Goal: Transaction & Acquisition: Purchase product/service

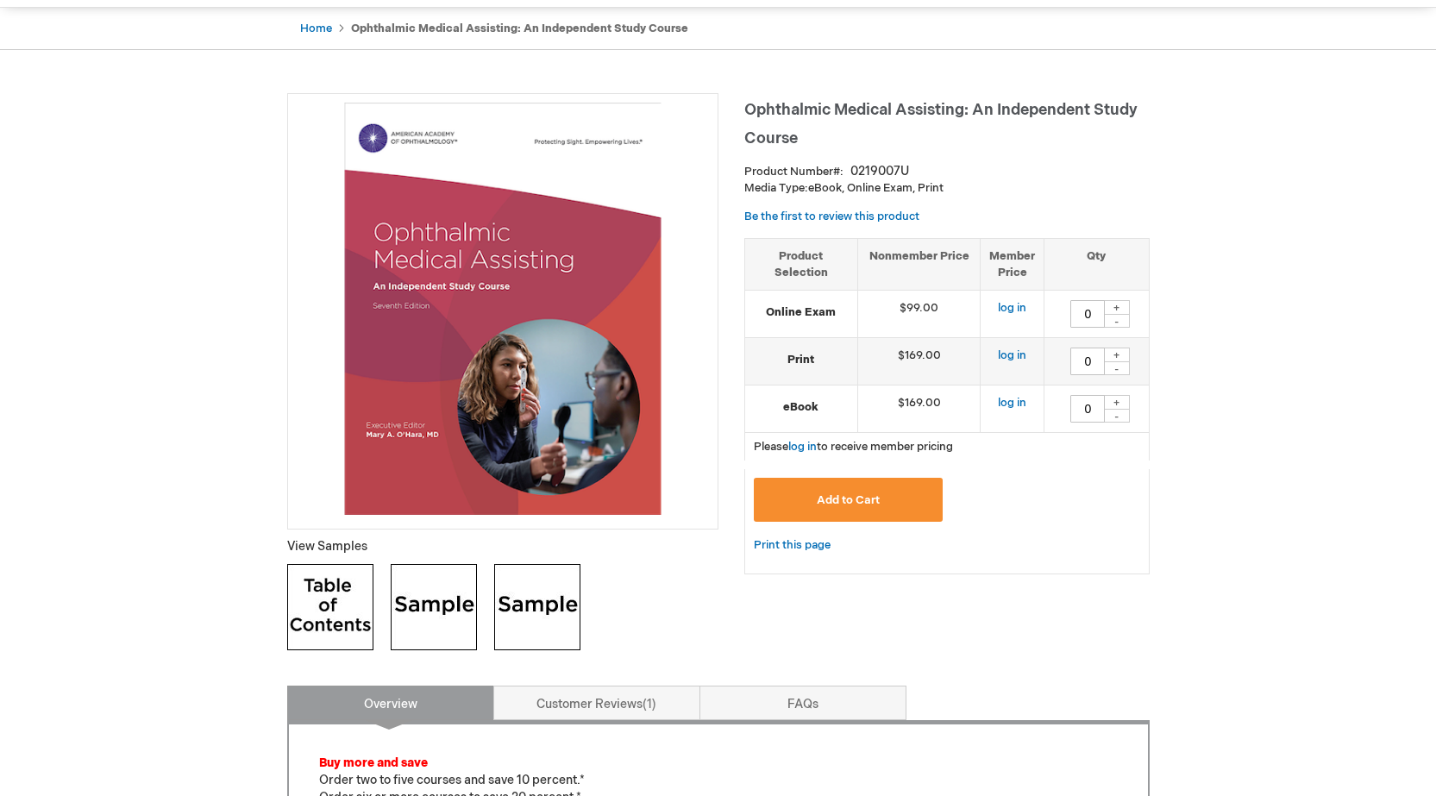
scroll to position [173, 0]
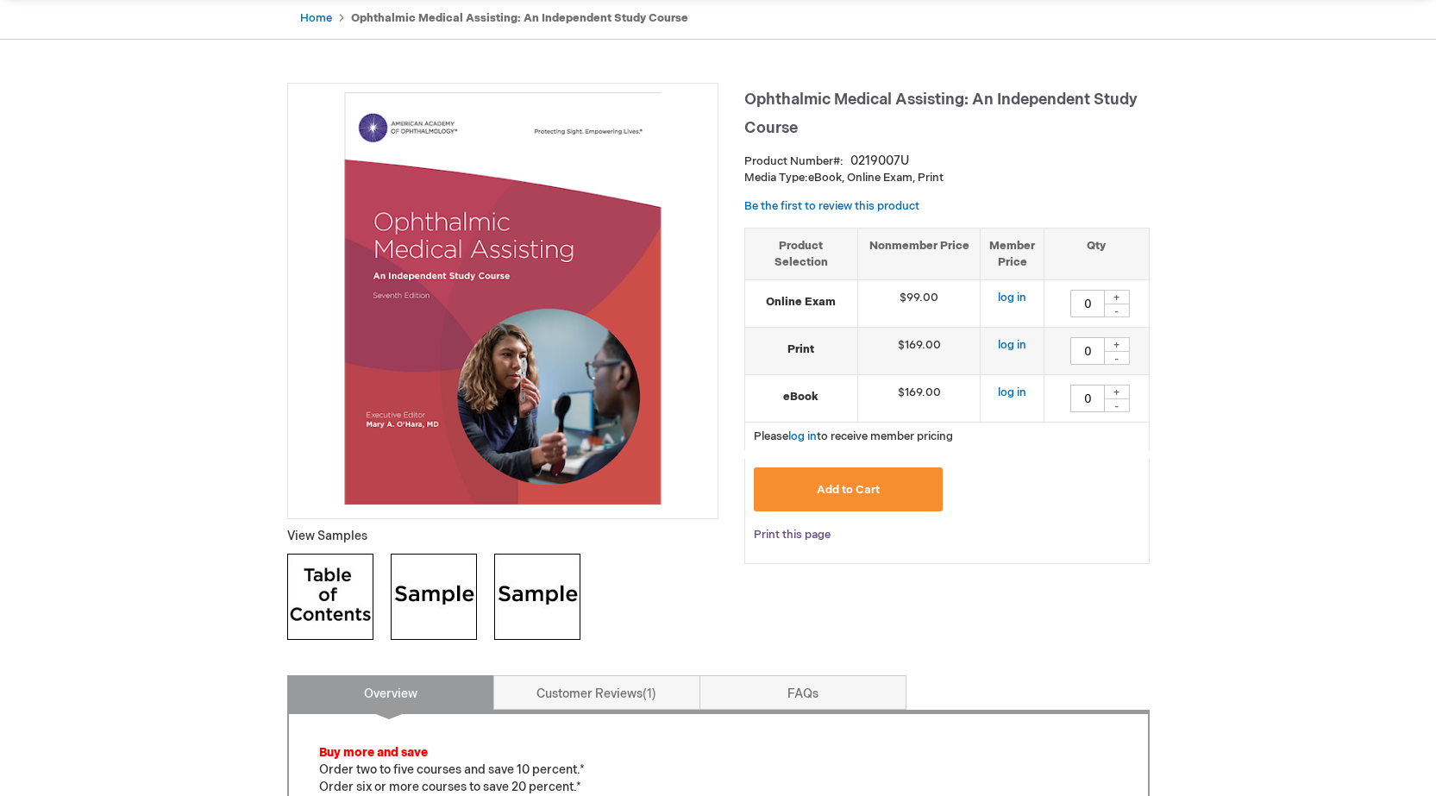
click at [809, 535] on link "Print this page" at bounding box center [792, 535] width 77 height 22
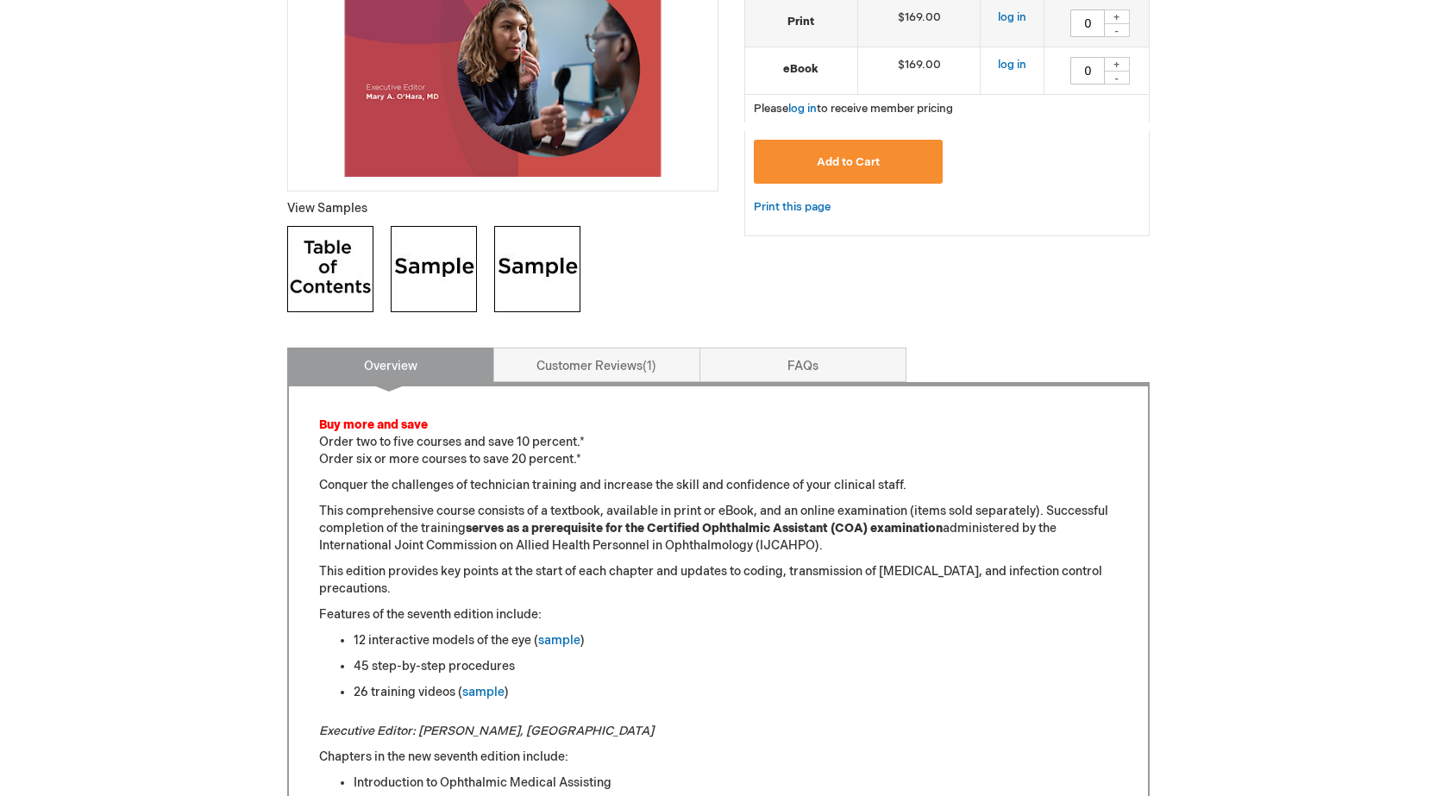
scroll to position [0, 0]
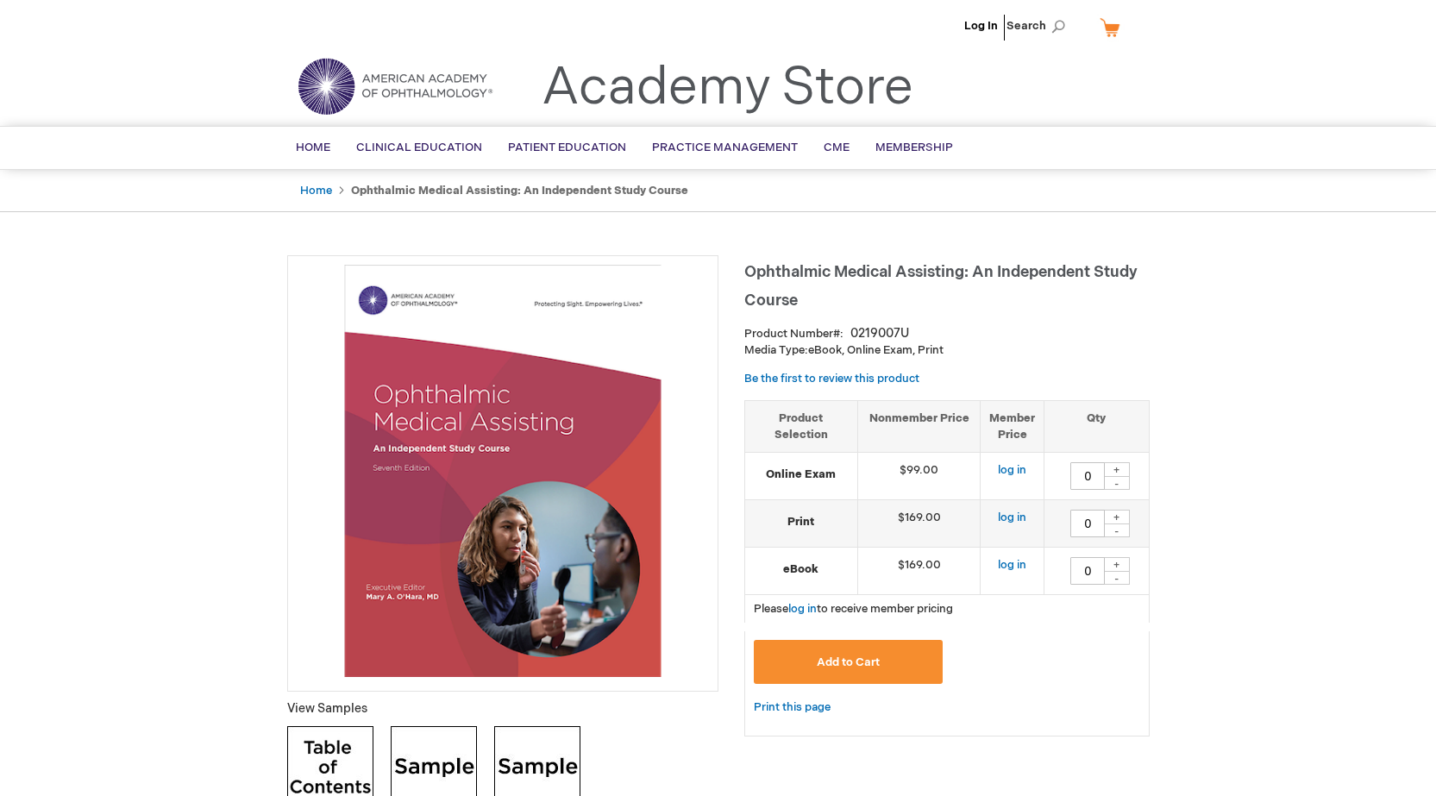
click at [1115, 517] on div "+" at bounding box center [1117, 517] width 26 height 15
type input "1"
click at [857, 656] on span "Add to Cart" at bounding box center [848, 663] width 63 height 14
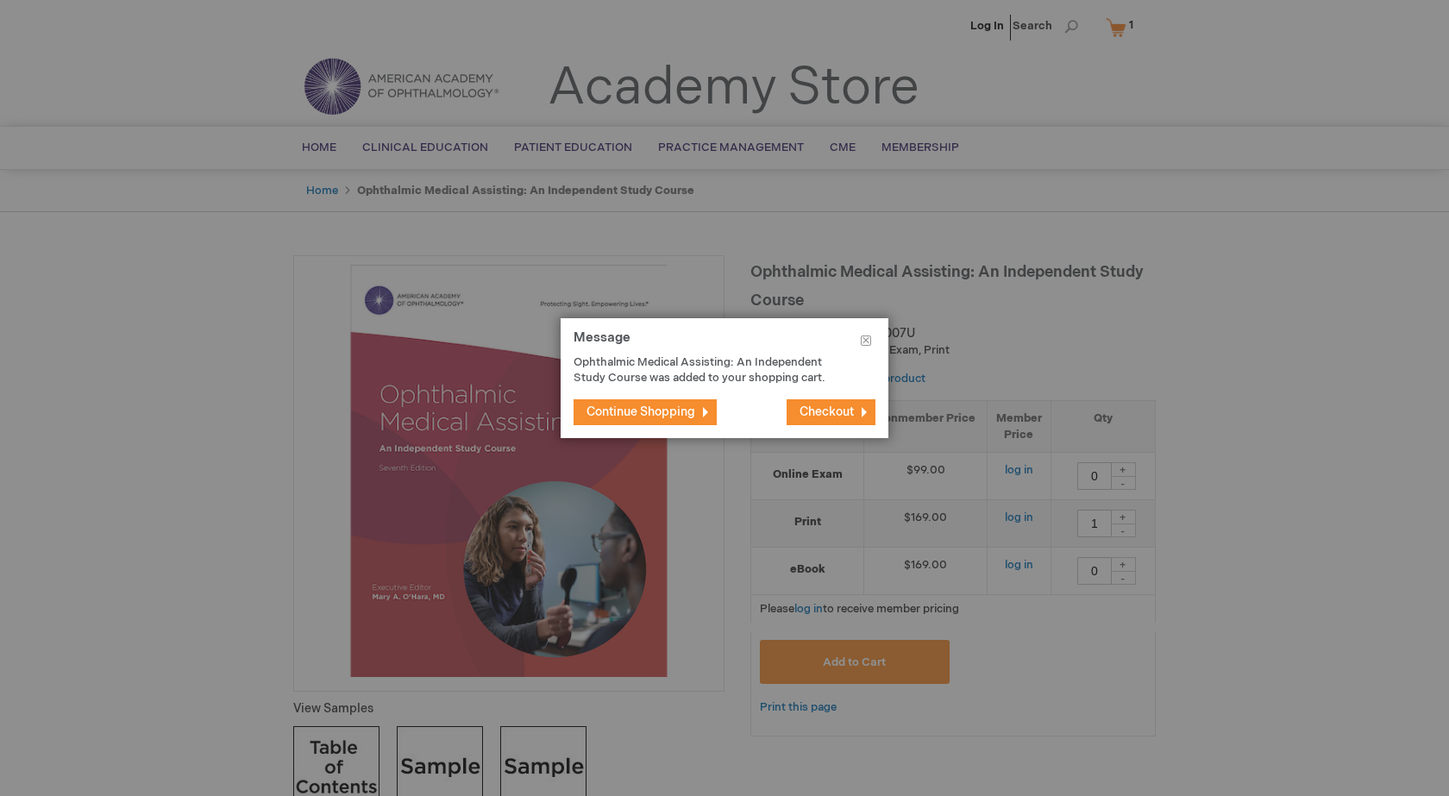
click at [693, 410] on span "Continue Shopping" at bounding box center [641, 412] width 109 height 15
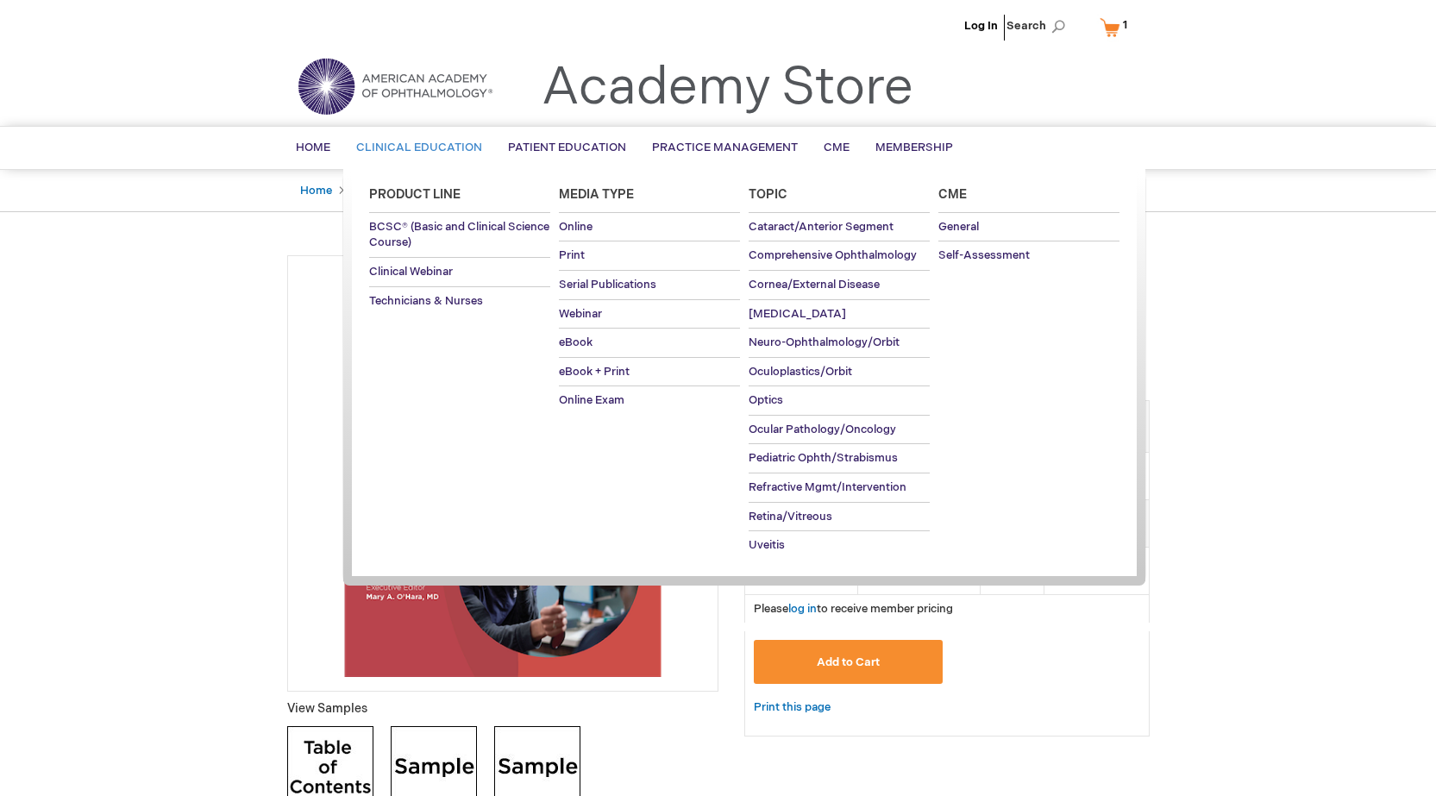
click at [386, 149] on span "Clinical Education" at bounding box center [419, 148] width 126 height 14
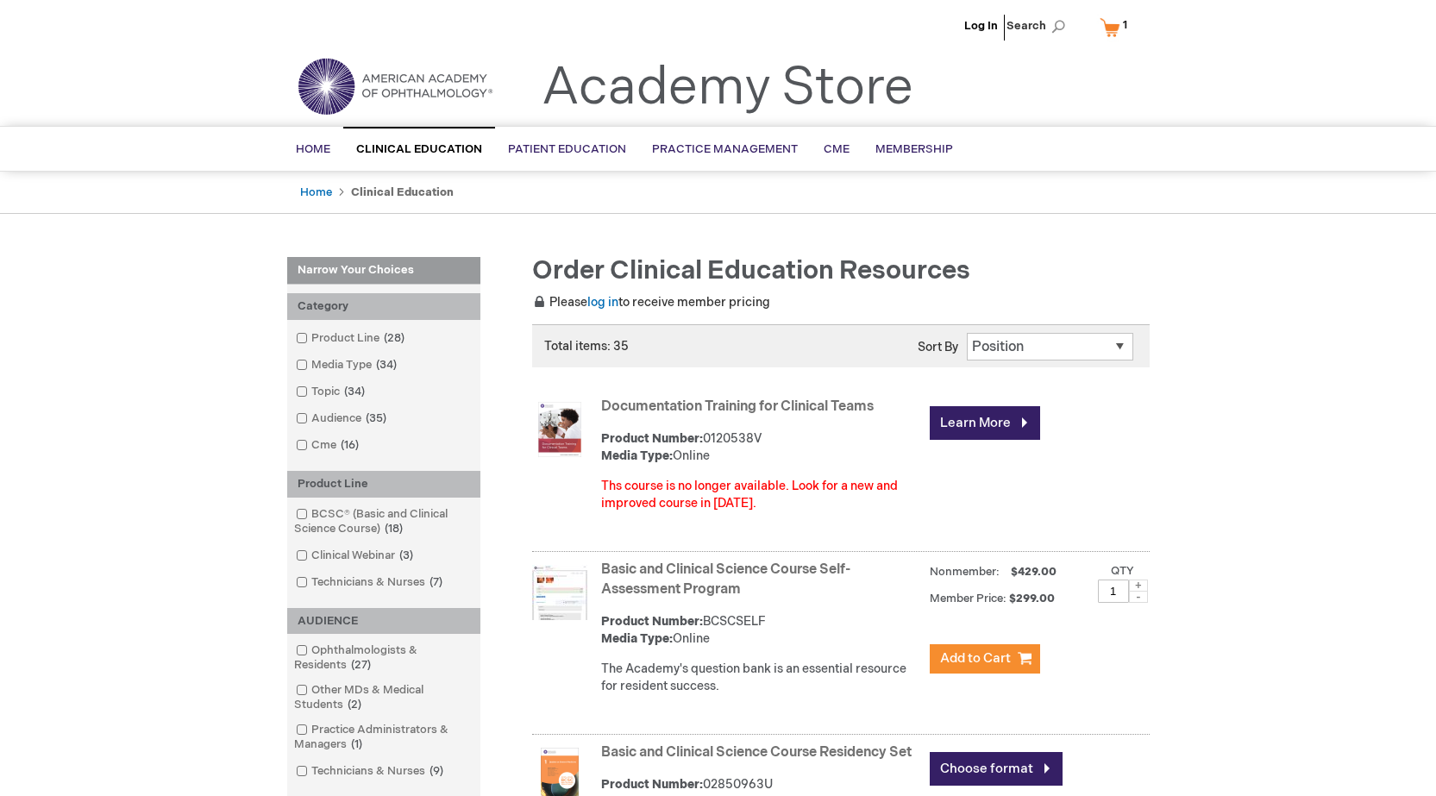
click at [1026, 342] on select "Position Product Name : A to Z Product Name : Z to A Price : Low to High Price …" at bounding box center [1050, 347] width 166 height 28
click at [311, 147] on span "Home" at bounding box center [313, 149] width 35 height 14
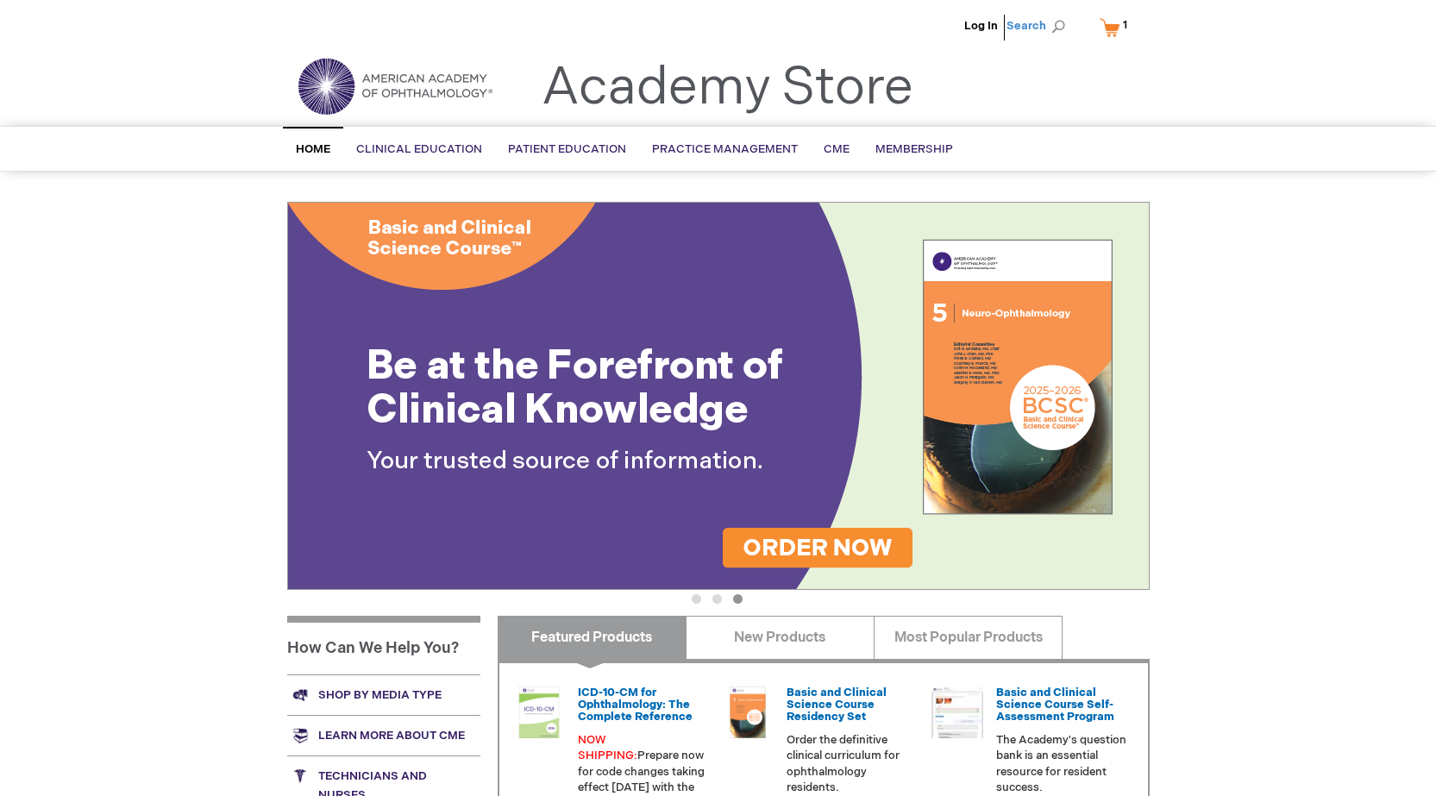
click at [1048, 22] on span "Search" at bounding box center [1040, 26] width 66 height 35
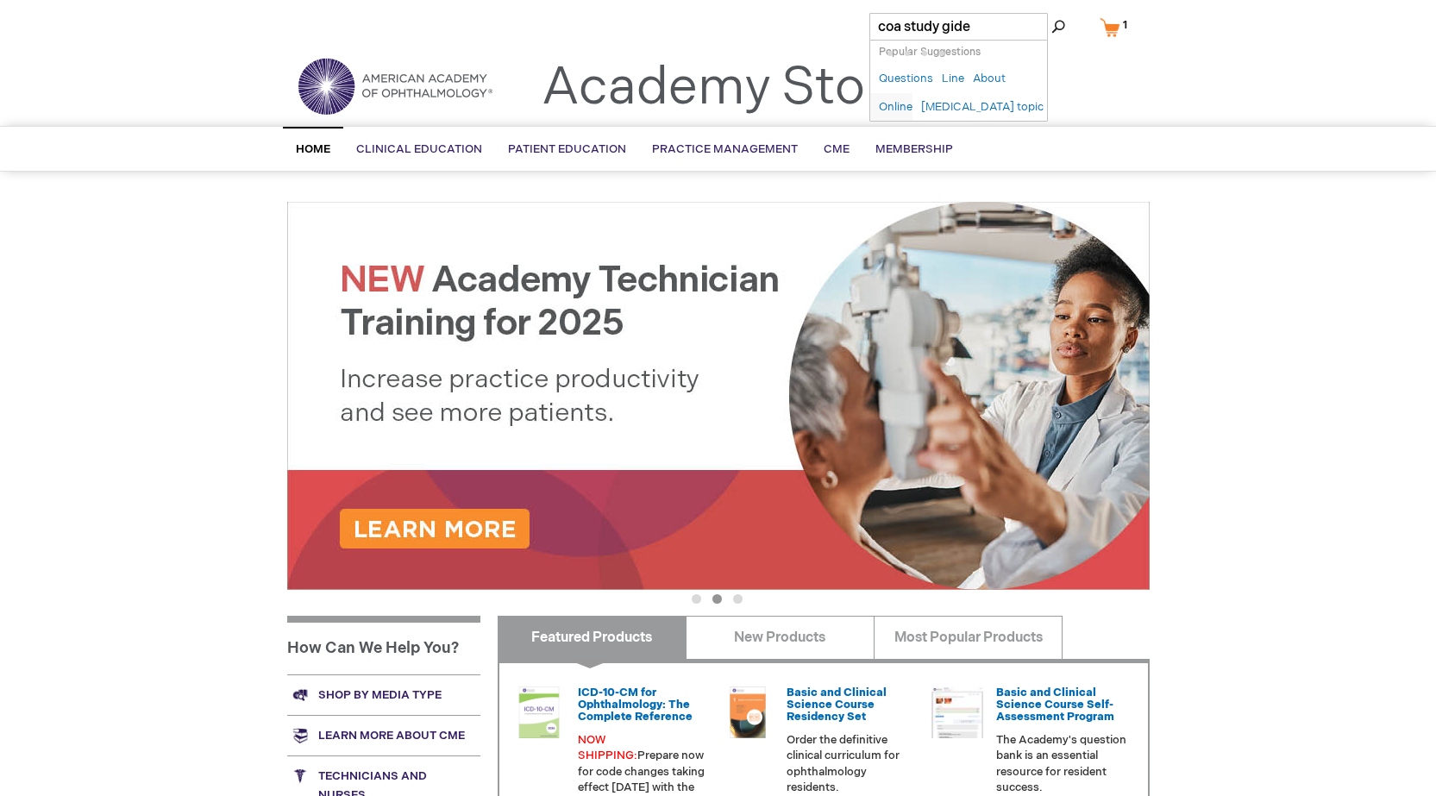
type input "coa study gide"
click at [1051, 13] on button "Search" at bounding box center [1058, 27] width 14 height 28
